Goal: Information Seeking & Learning: Check status

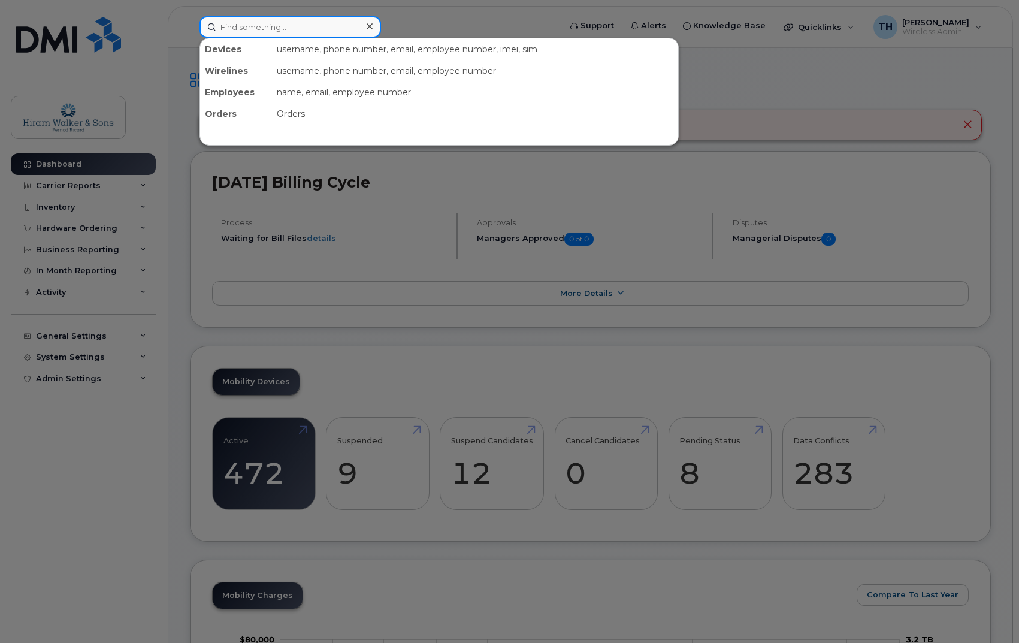
click at [265, 26] on input at bounding box center [291, 27] width 182 height 22
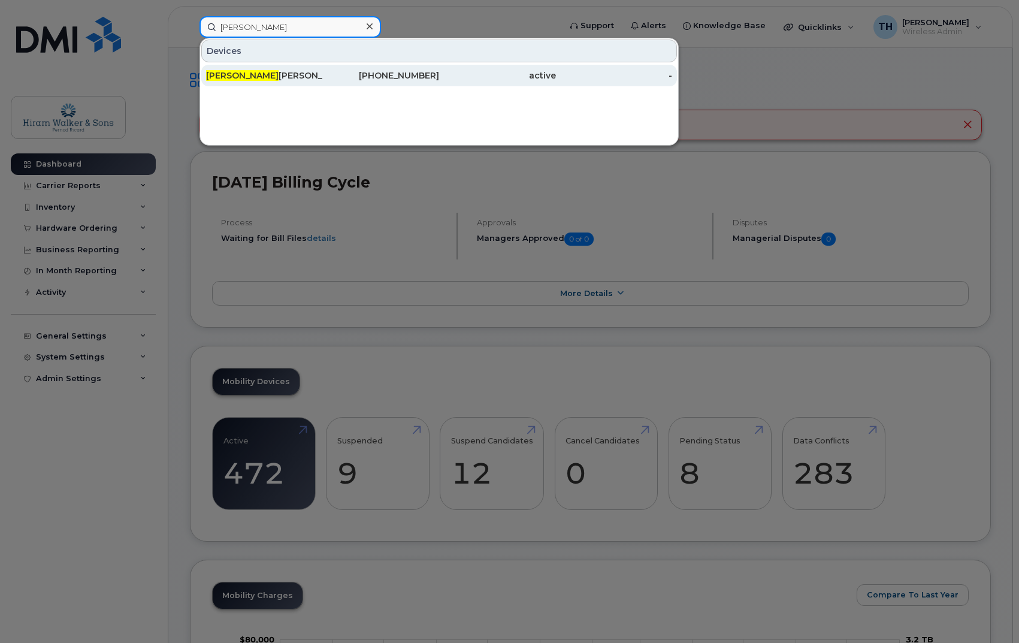
type input "[PERSON_NAME]"
click at [320, 74] on div "[PERSON_NAME] [PERSON_NAME] Plata" at bounding box center [264, 76] width 117 height 12
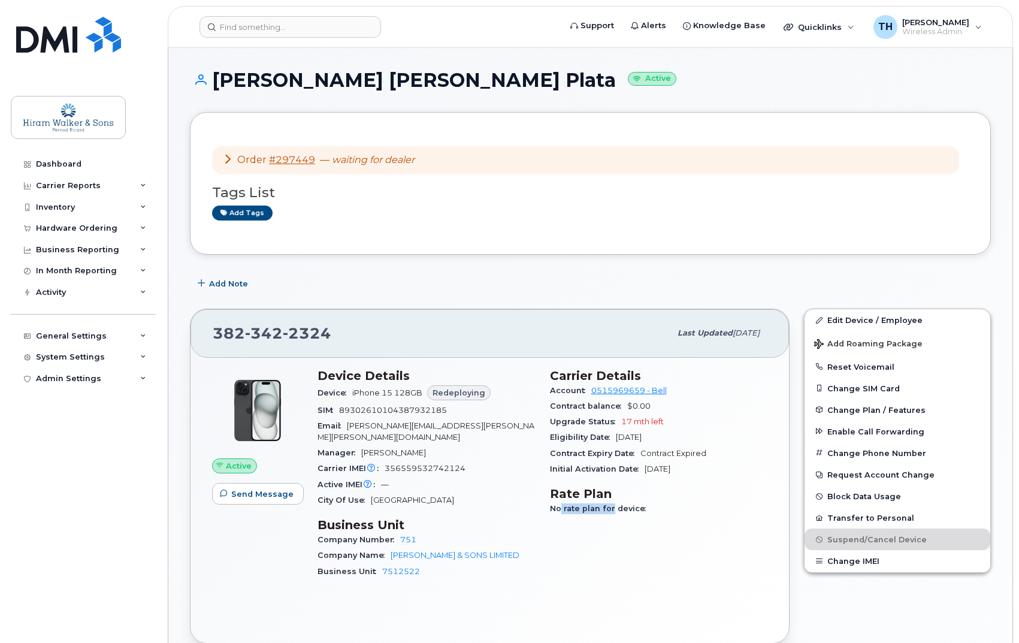
drag, startPoint x: 560, startPoint y: 506, endPoint x: 611, endPoint y: 506, distance: 50.3
click at [611, 506] on span "No rate plan for device" at bounding box center [601, 508] width 102 height 9
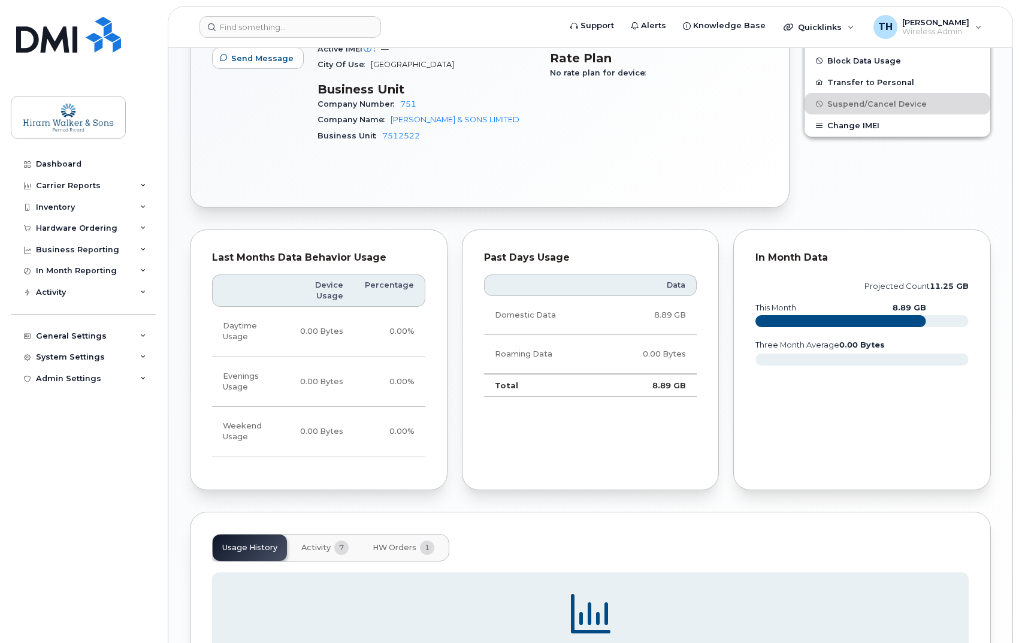
scroll to position [578, 0]
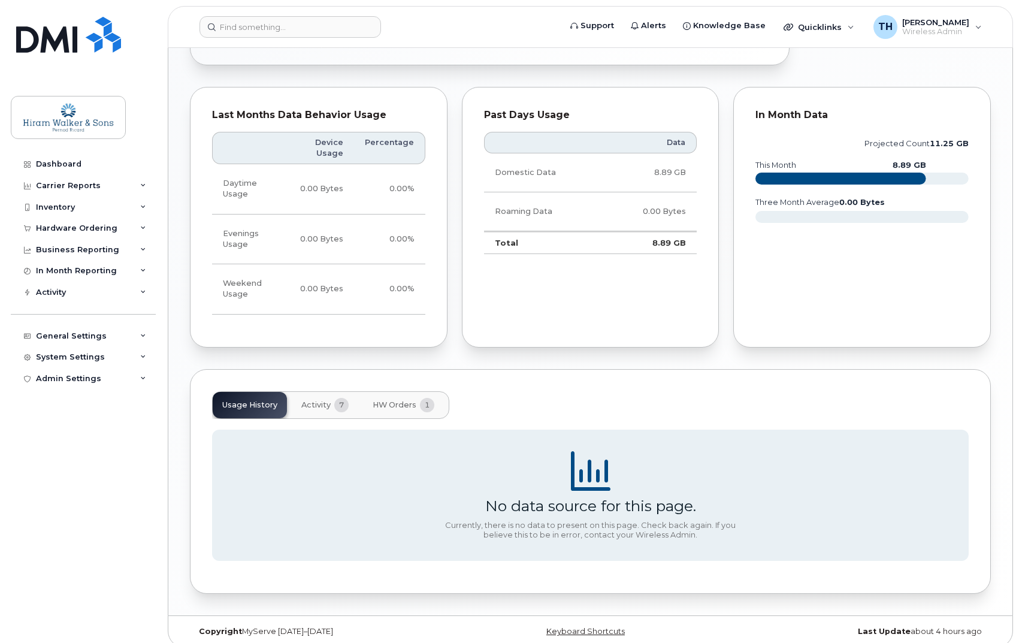
click at [313, 400] on span "Activity" at bounding box center [315, 405] width 29 height 10
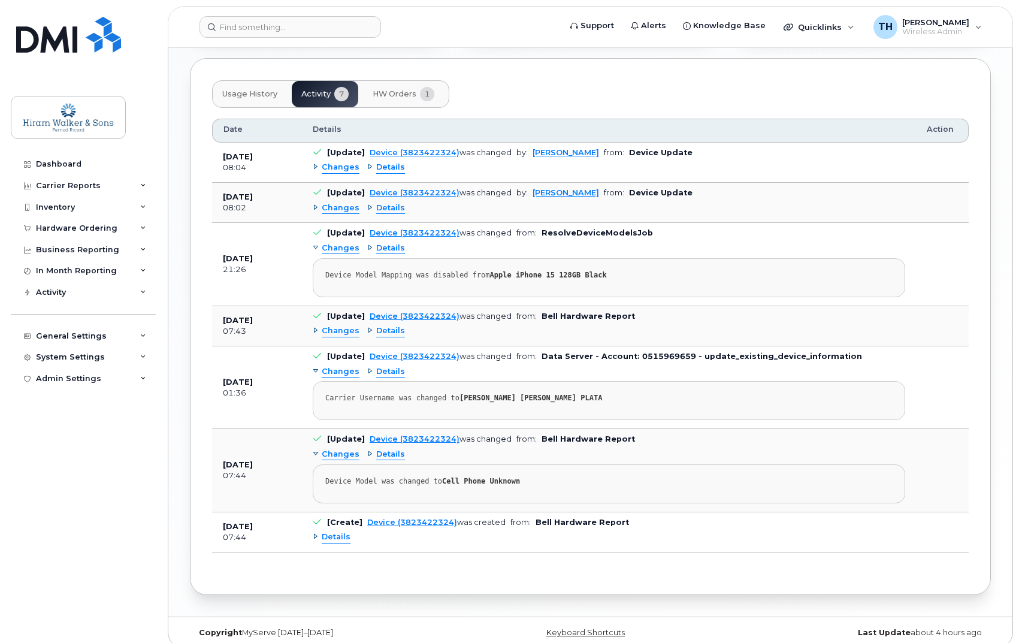
scroll to position [891, 0]
click at [313, 530] on div "Details" at bounding box center [332, 535] width 38 height 11
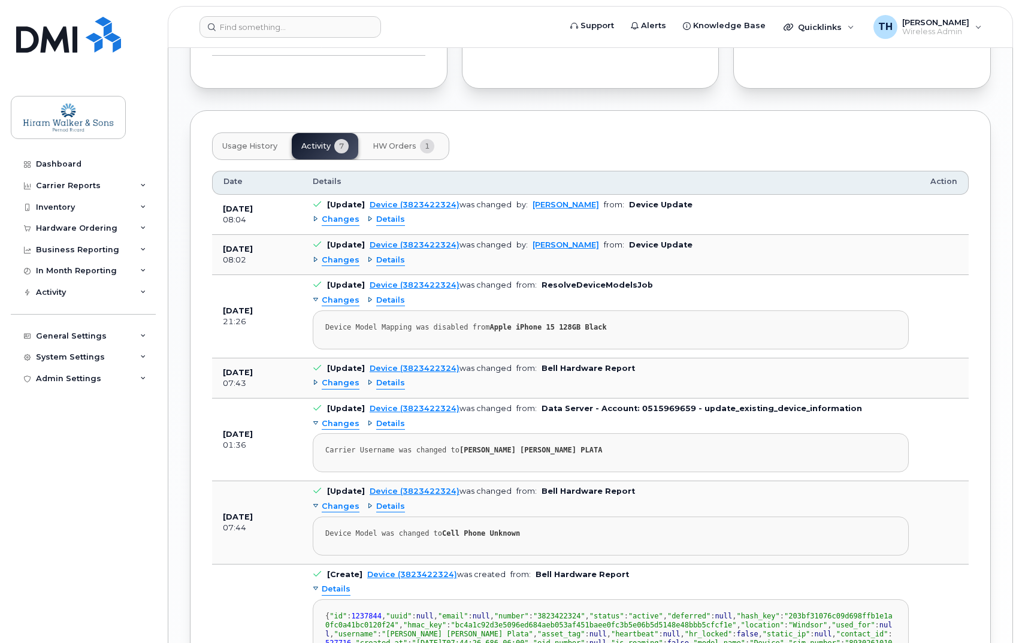
scroll to position [834, 0]
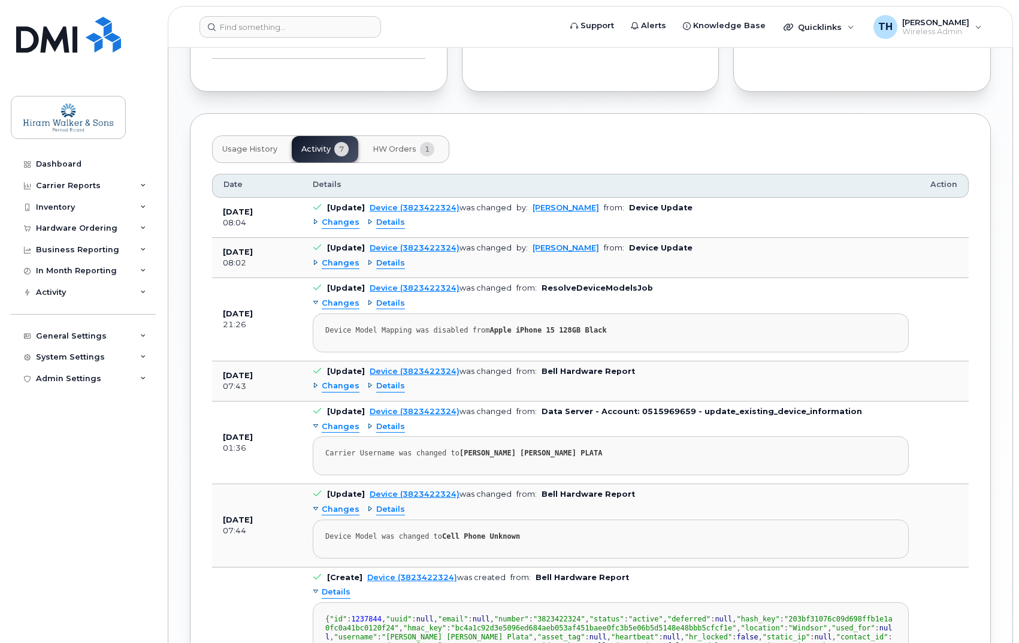
click at [367, 504] on div "Details" at bounding box center [386, 509] width 38 height 11
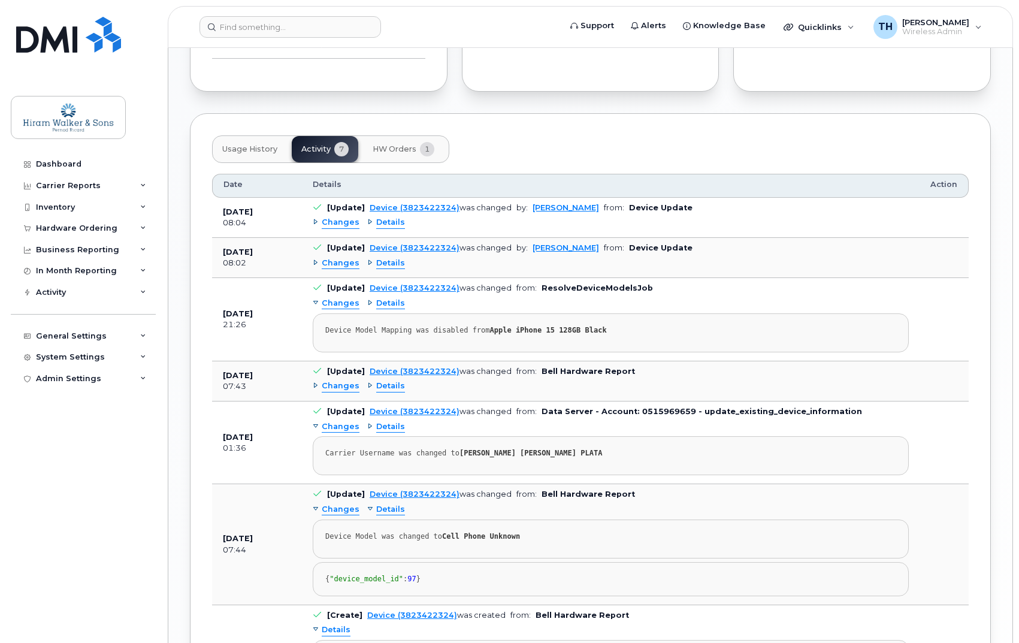
click at [315, 421] on div "Changes" at bounding box center [336, 426] width 47 height 11
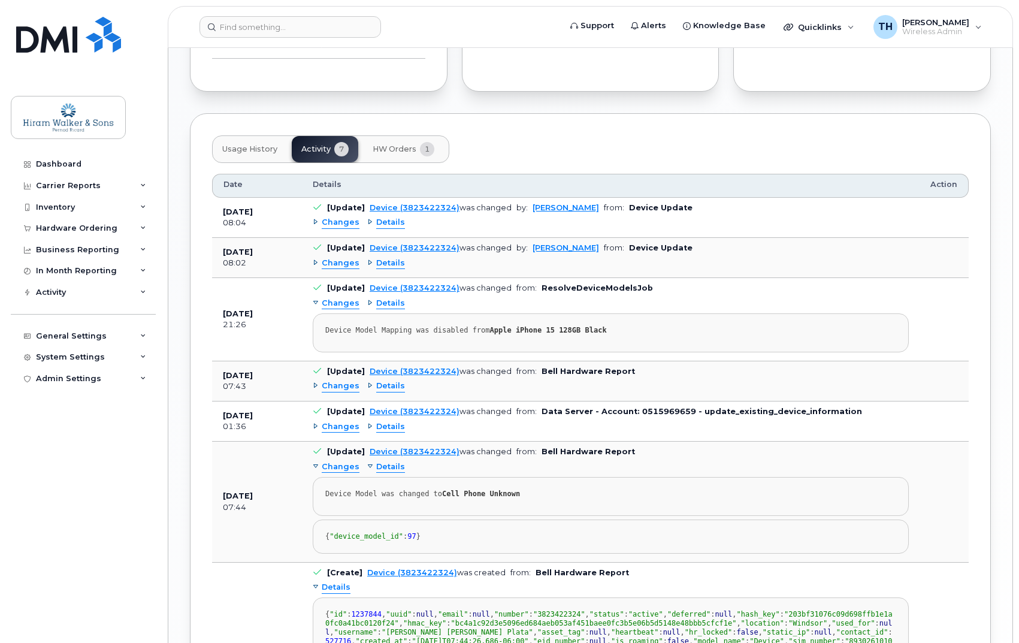
click at [363, 417] on div "Changes Details" at bounding box center [611, 426] width 596 height 19
click at [367, 421] on div "Details" at bounding box center [386, 426] width 38 height 11
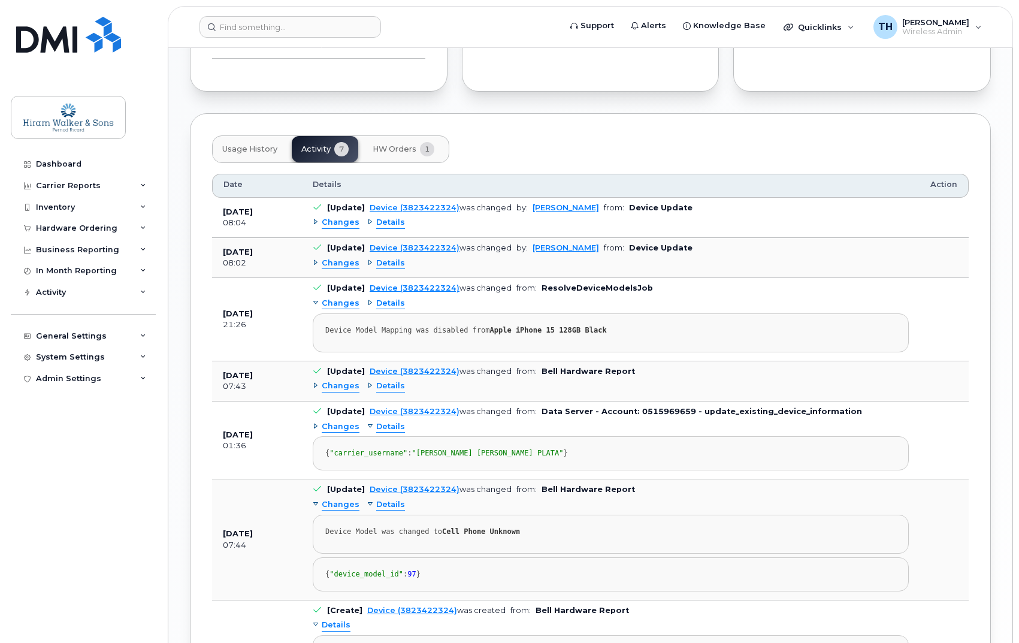
click at [316, 421] on div "Changes" at bounding box center [336, 426] width 47 height 11
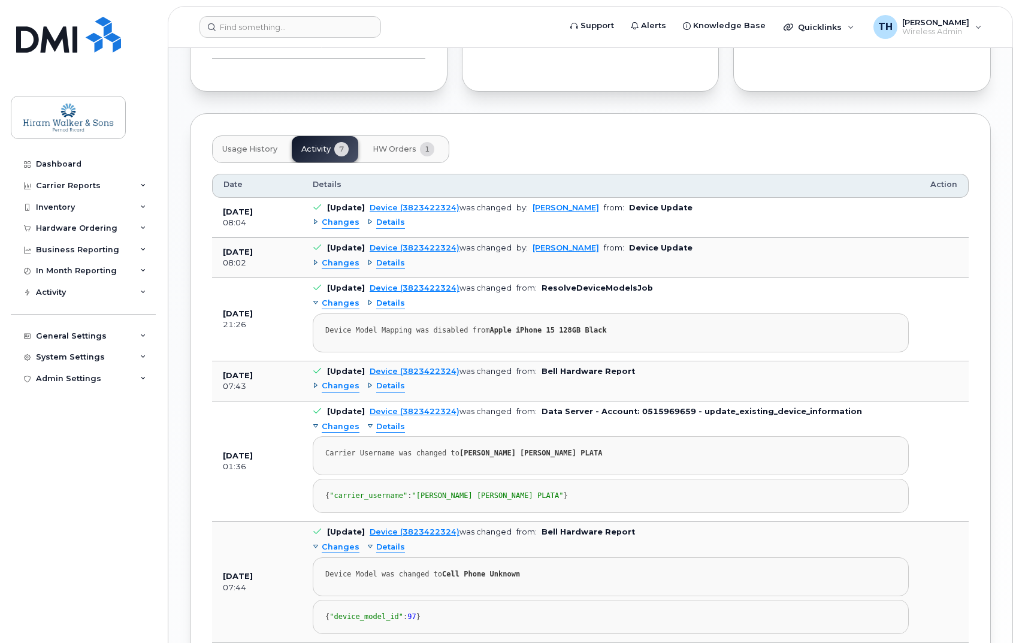
click at [312, 376] on td "[Update] Device (3823422324) was changed from: Bell Hardware Report Changes Det…" at bounding box center [611, 381] width 618 height 40
click at [316, 381] on div "Changes" at bounding box center [336, 386] width 47 height 11
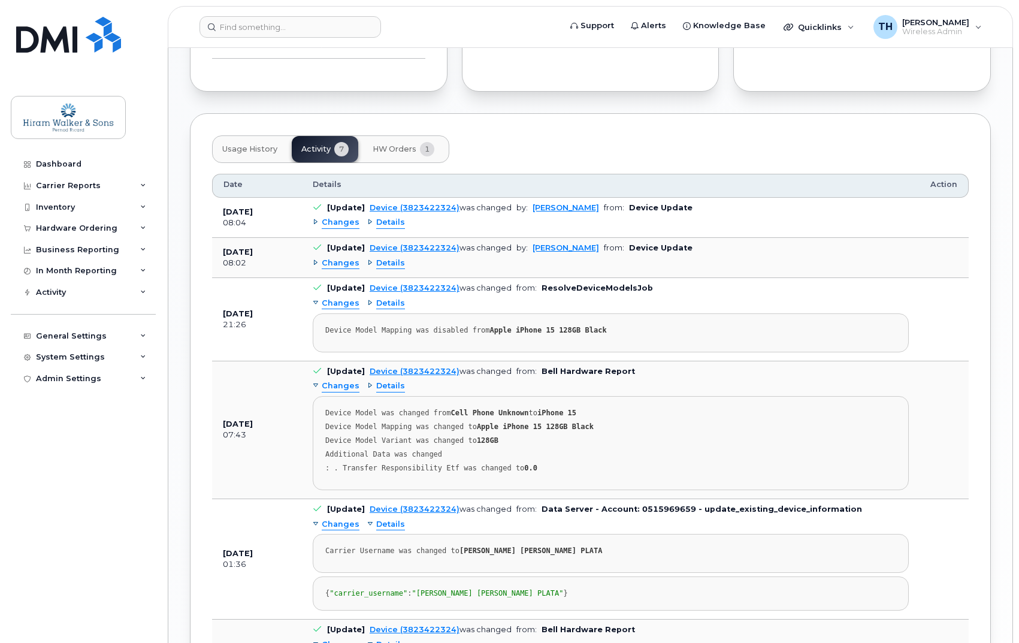
click at [367, 381] on div "Details" at bounding box center [386, 386] width 38 height 11
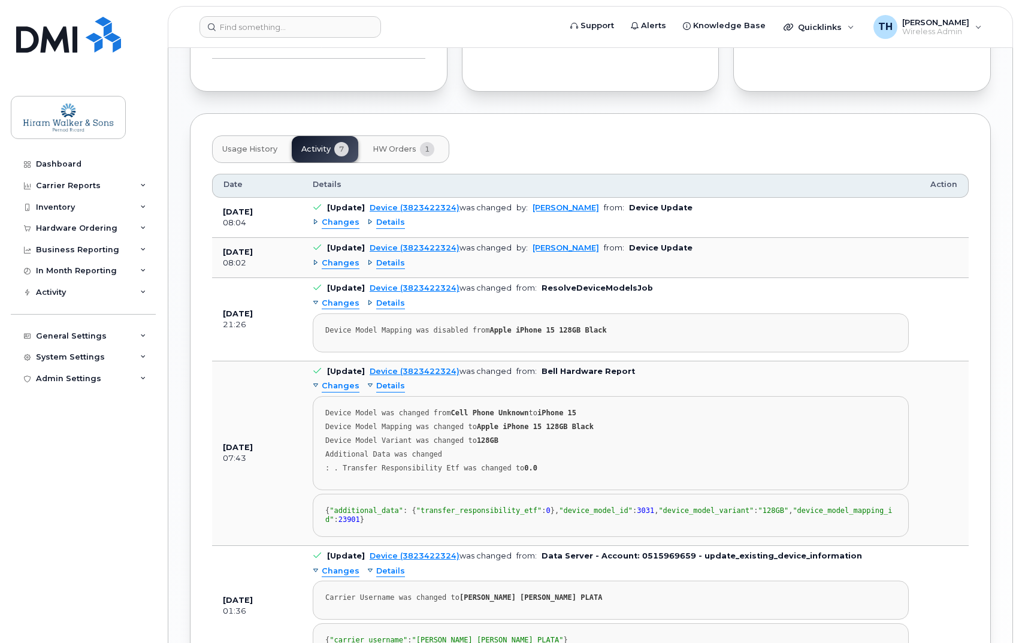
click at [367, 258] on div "Details" at bounding box center [386, 263] width 38 height 11
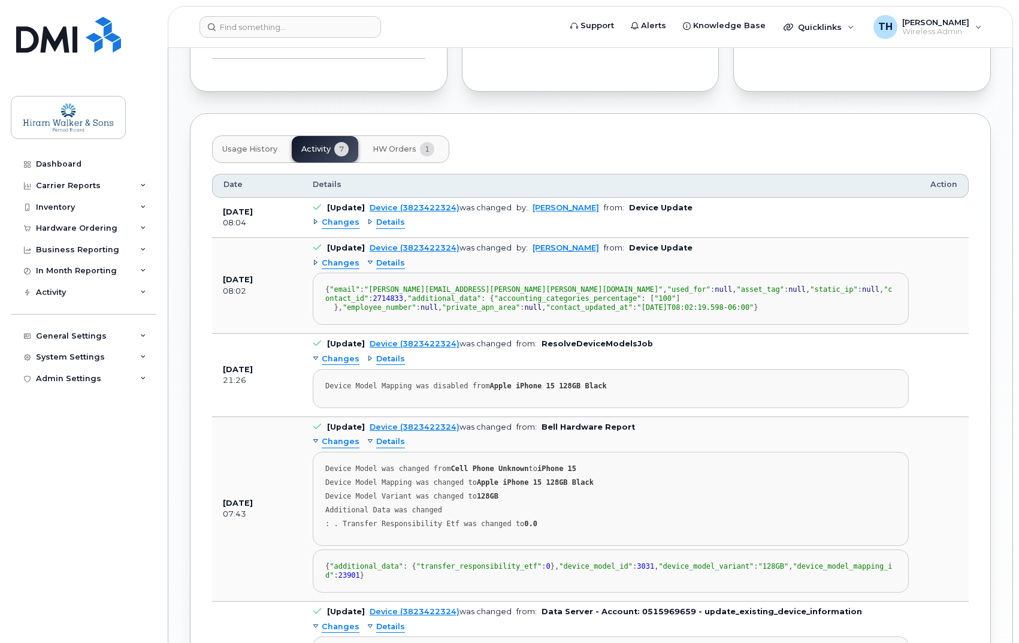
click at [368, 365] on div "Details" at bounding box center [386, 359] width 38 height 11
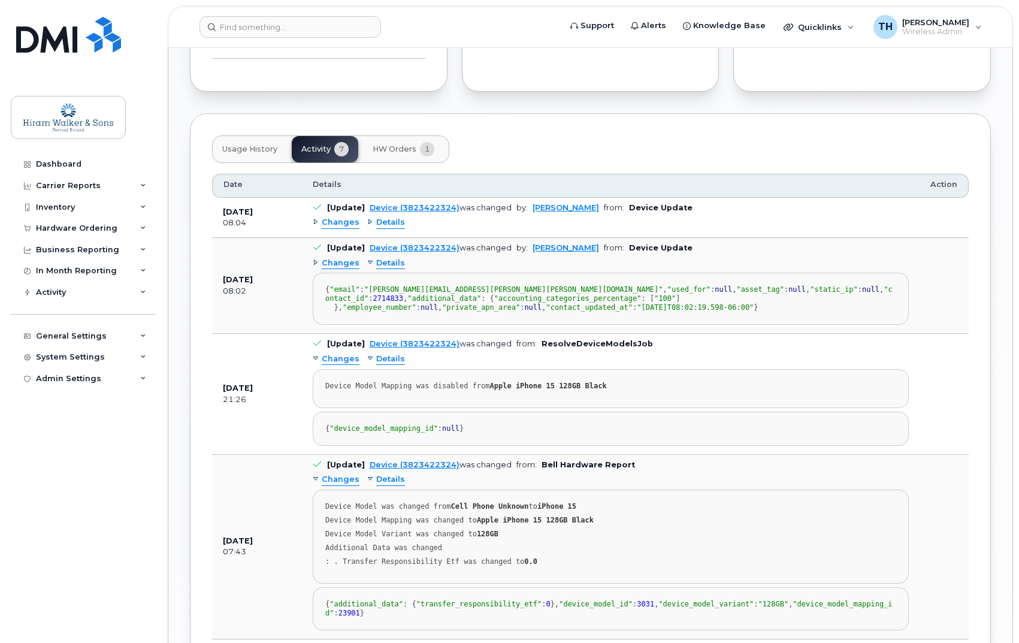
click at [367, 217] on div "Details" at bounding box center [386, 222] width 38 height 11
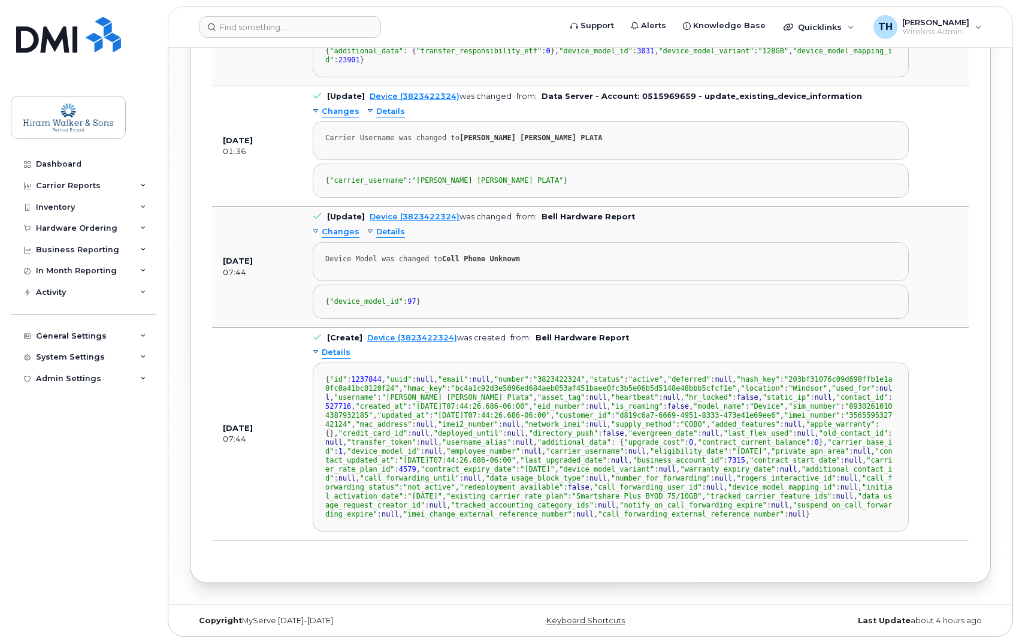
scroll to position [349, 0]
click at [307, 35] on input at bounding box center [291, 27] width 182 height 22
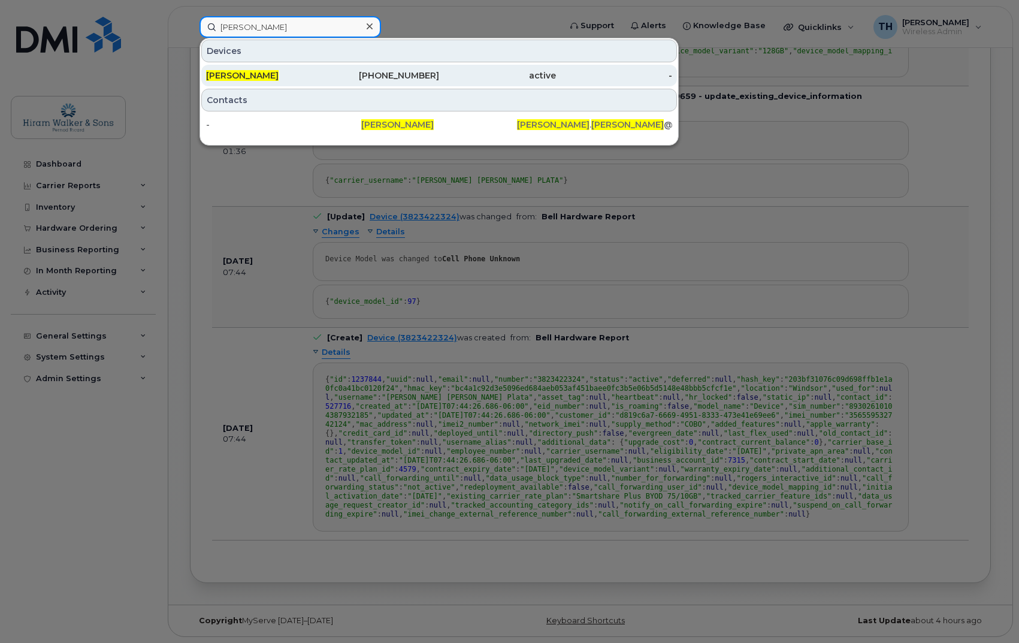
type input "[PERSON_NAME]"
click at [284, 71] on div "[PERSON_NAME]" at bounding box center [264, 76] width 117 height 12
